Goal: Information Seeking & Learning: Learn about a topic

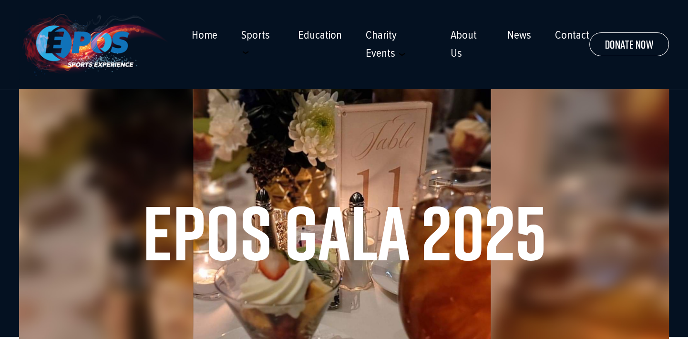
click at [639, 123] on section "Epos Gala 2025" at bounding box center [344, 232] width 650 height 286
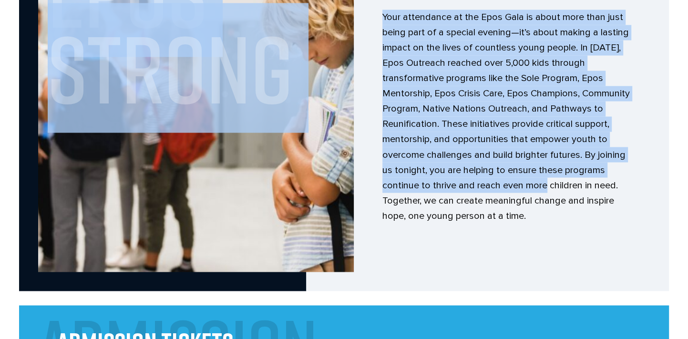
scroll to position [1240, 0]
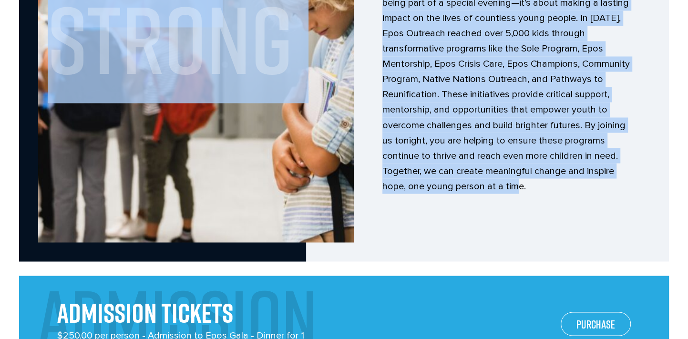
drag, startPoint x: 135, startPoint y: 46, endPoint x: 548, endPoint y: 181, distance: 435.0
drag, startPoint x: 548, startPoint y: 181, endPoint x: 468, endPoint y: 122, distance: 99.8
copy body "Welcome to the Epos Gala, an evening dedicated to celebrating and supporting th…"
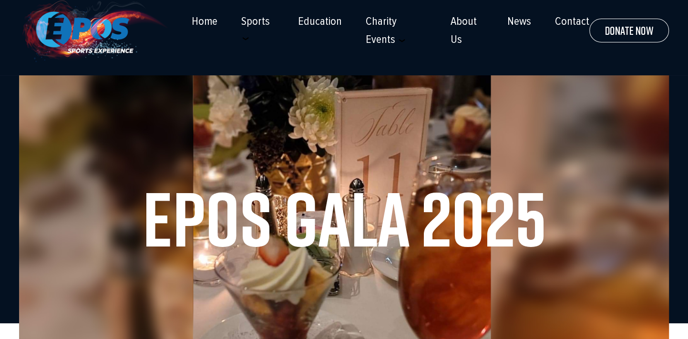
scroll to position [0, 0]
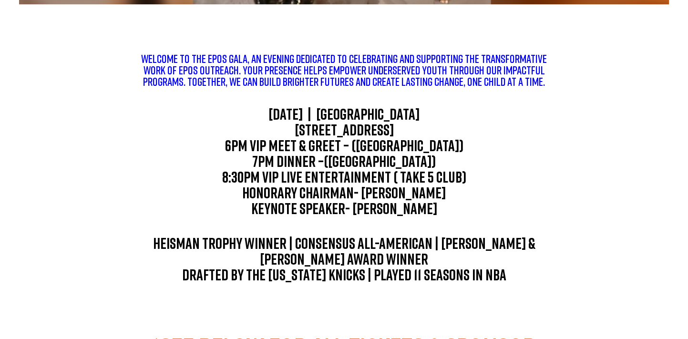
scroll to position [334, 0]
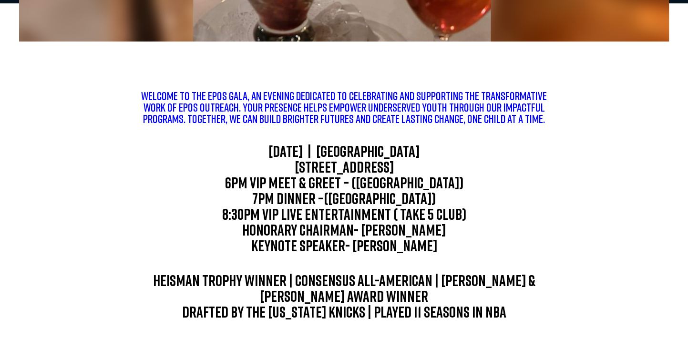
click at [616, 78] on div "Welcome to the Epos Gala, an evening dedicated to celebrating and supporting th…" at bounding box center [344, 272] width 650 height 395
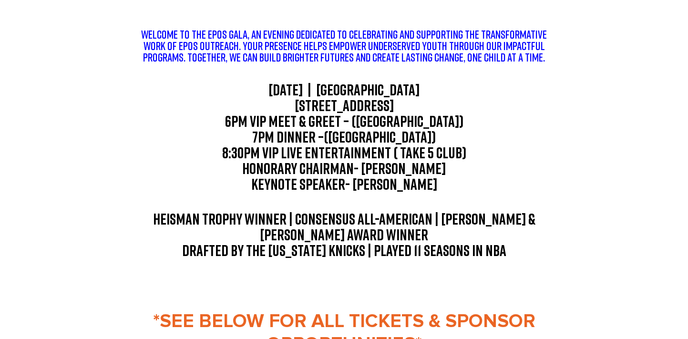
scroll to position [381, 0]
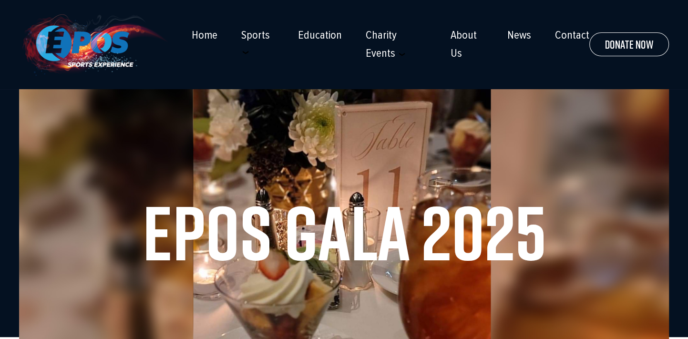
click at [213, 23] on div "☰ Home Sports Football Baseball Basketball Wrestling Softball Soccer Golf Tenni…" at bounding box center [344, 44] width 650 height 89
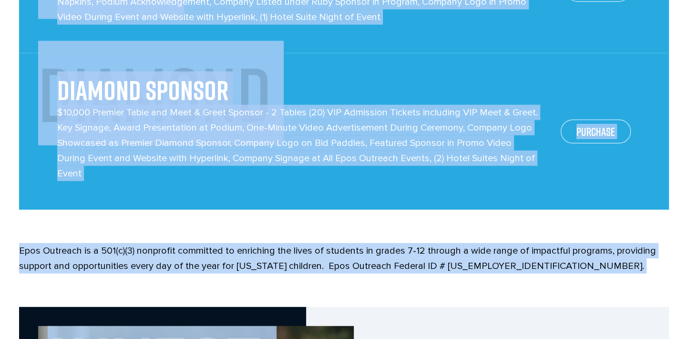
scroll to position [1812, 0]
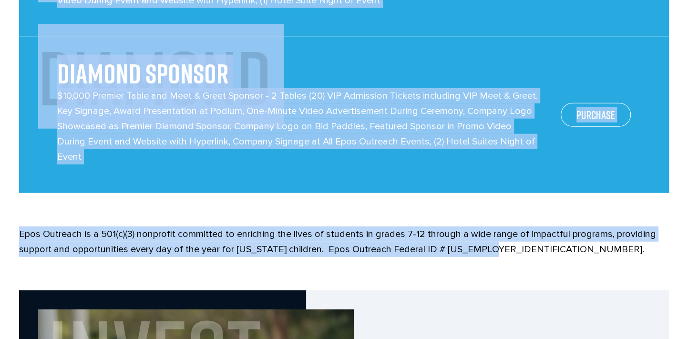
drag, startPoint x: 50, startPoint y: 41, endPoint x: 504, endPoint y: 232, distance: 492.1
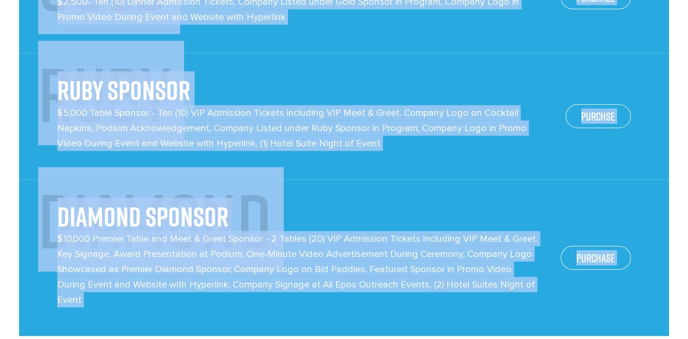
scroll to position [1669, 0]
click at [464, 191] on h2 "DIAMOND SPONSOR" at bounding box center [299, 205] width 484 height 51
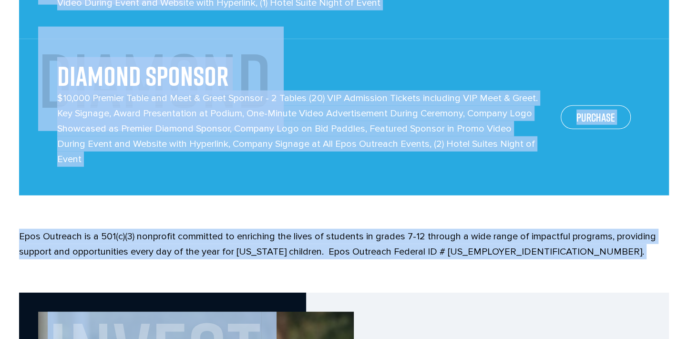
scroll to position [1812, 0]
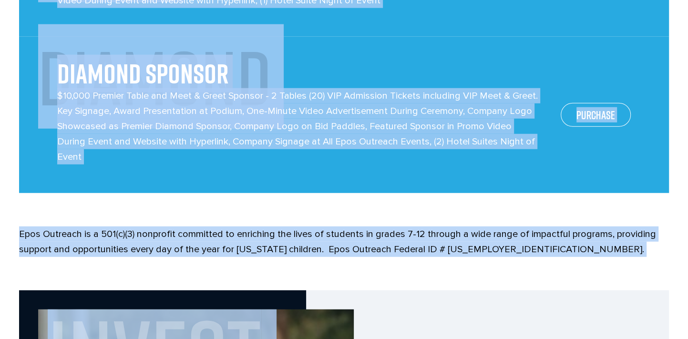
drag, startPoint x: 56, startPoint y: 69, endPoint x: 615, endPoint y: 297, distance: 602.8
drag, startPoint x: 615, startPoint y: 297, endPoint x: 544, endPoint y: 164, distance: 150.4
click at [544, 164] on div "DIAMOND DIAMOND SPONSOR $10,000 Premier Table and Meet & Greet Sponsor - 2 Tabl…" at bounding box center [344, 115] width 650 height 157
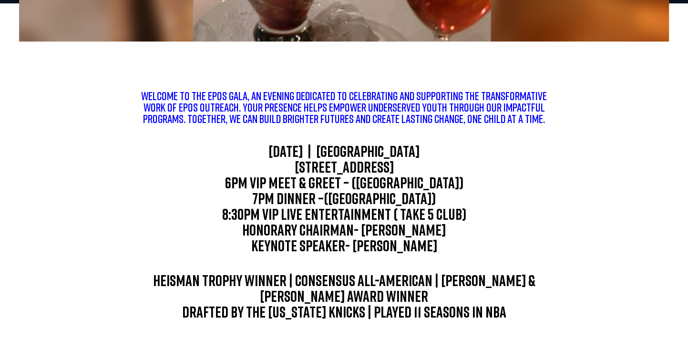
scroll to position [95, 0]
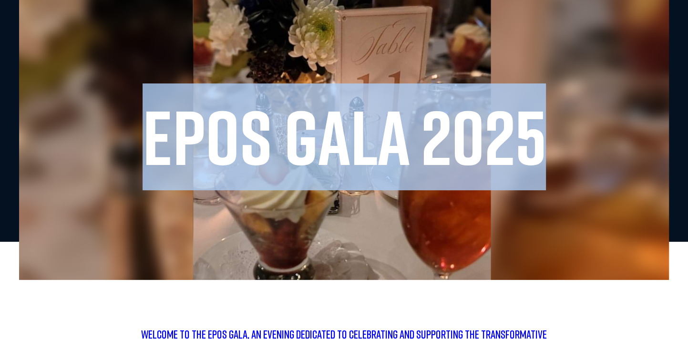
drag, startPoint x: 144, startPoint y: 128, endPoint x: 636, endPoint y: 232, distance: 503.0
click at [636, 232] on section "Epos Gala 2025" at bounding box center [344, 137] width 650 height 286
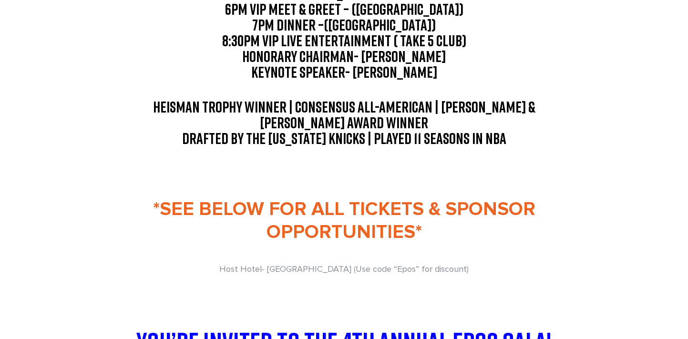
scroll to position [429, 0]
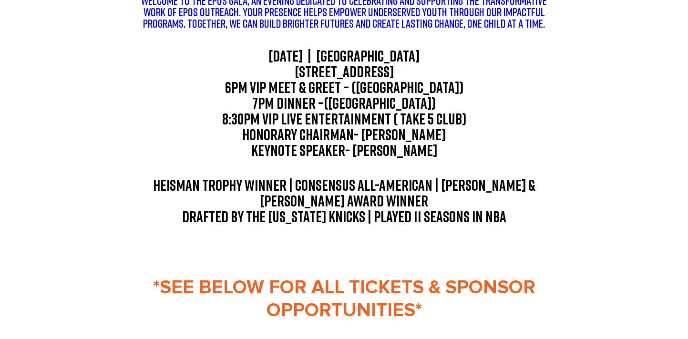
click at [629, 218] on div "Welcome to the Epos Gala, an evening dedicated to celebrating and supporting th…" at bounding box center [344, 176] width 650 height 395
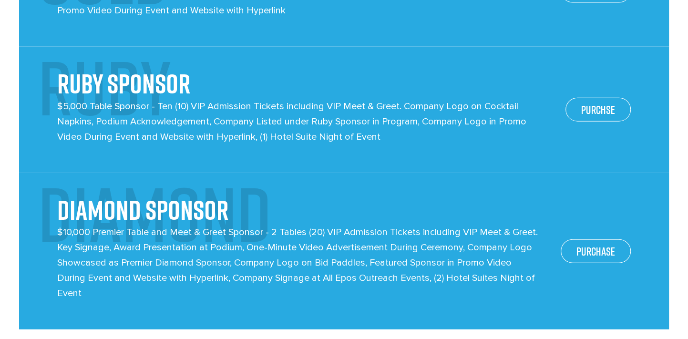
scroll to position [1526, 0]
